Goal: Task Accomplishment & Management: Use online tool/utility

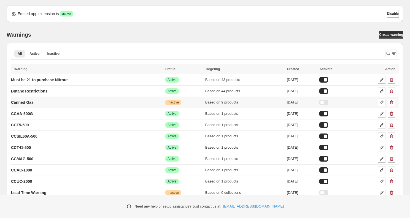
scroll to position [33, 0]
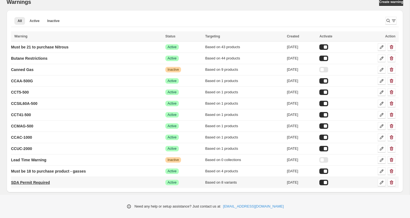
click at [45, 183] on p "SDA Permit Required" at bounding box center [30, 183] width 39 height 6
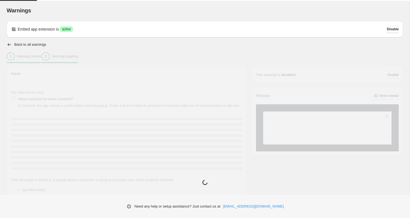
type input "**********"
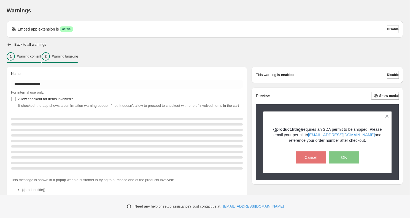
click at [78, 56] on p "Warning targeting" at bounding box center [65, 56] width 26 height 4
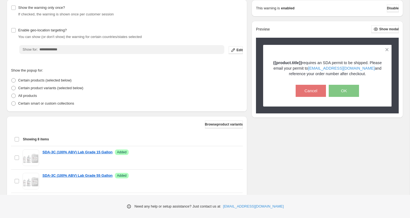
scroll to position [69, 0]
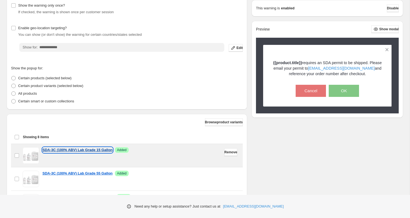
click at [110, 151] on p "SDA-3C (100% ABV) Lab Grade 15 Gallon" at bounding box center [77, 150] width 70 height 6
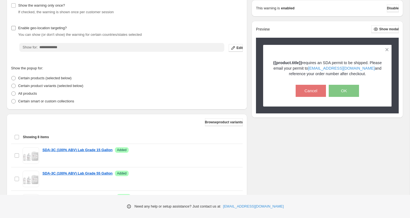
click at [49, 26] on span "Enable geo-location targeting?" at bounding box center [42, 28] width 49 height 4
click at [46, 26] on span "Enable geo-location targeting?" at bounding box center [42, 28] width 49 height 4
